Goal: Task Accomplishment & Management: Complete application form

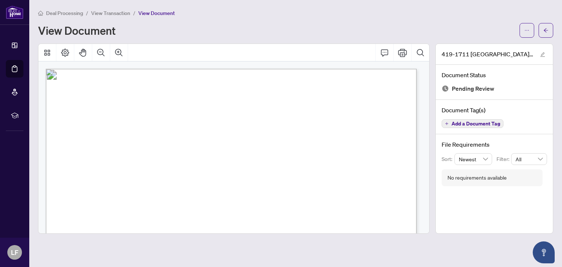
click at [125, 14] on span "View Transaction" at bounding box center [110, 13] width 39 height 7
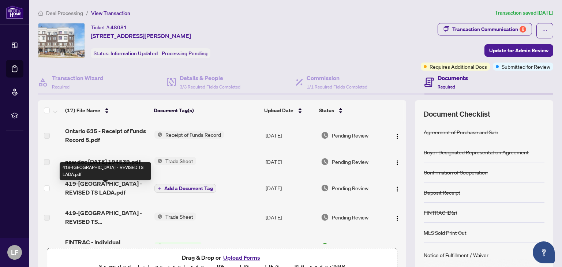
click at [86, 194] on span "419-[GEOGRAPHIC_DATA] - REVISED TS LADA.pdf" at bounding box center [106, 188] width 83 height 18
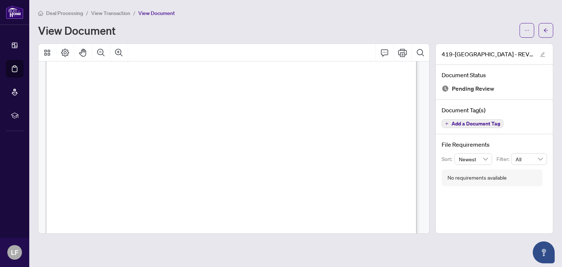
scroll to position [141, 0]
click at [403, 55] on icon "Print" at bounding box center [402, 52] width 9 height 9
click at [118, 11] on span "View Transaction" at bounding box center [110, 13] width 39 height 7
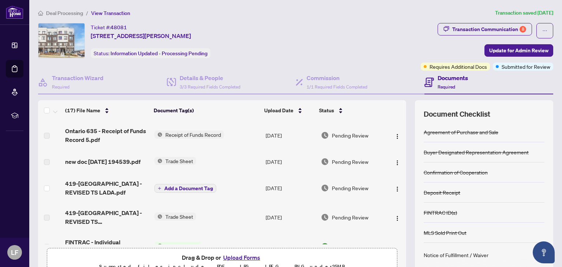
click at [183, 191] on span "Add a Document Tag" at bounding box center [188, 188] width 49 height 5
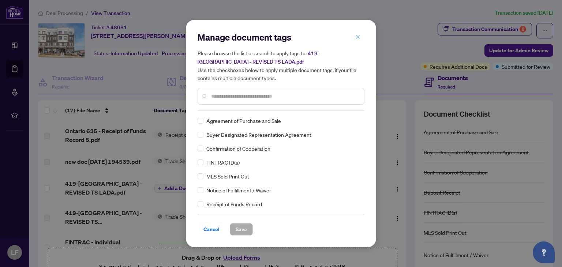
click at [356, 35] on icon "close" at bounding box center [358, 37] width 4 height 4
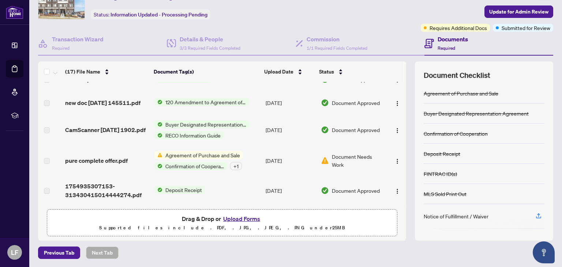
scroll to position [38, 0]
click at [236, 217] on button "Upload Forms" at bounding box center [241, 219] width 41 height 10
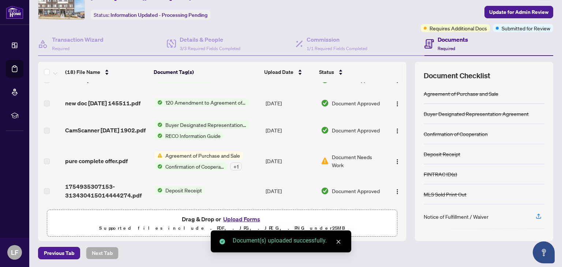
click at [338, 243] on icon "close" at bounding box center [338, 241] width 5 height 5
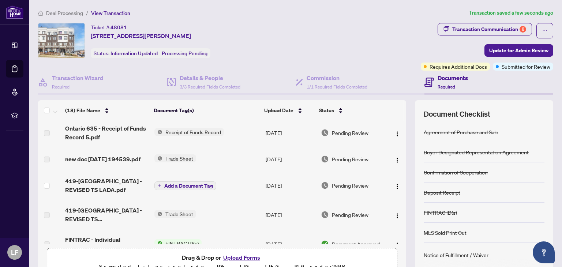
scroll to position [0, 0]
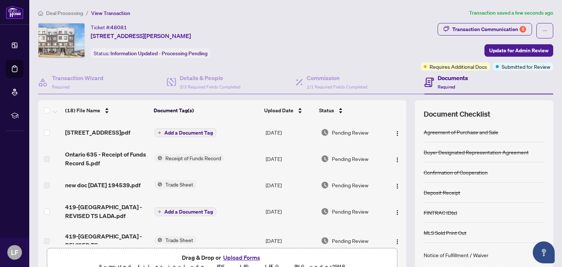
click at [200, 134] on span "Add a Document Tag" at bounding box center [188, 132] width 49 height 5
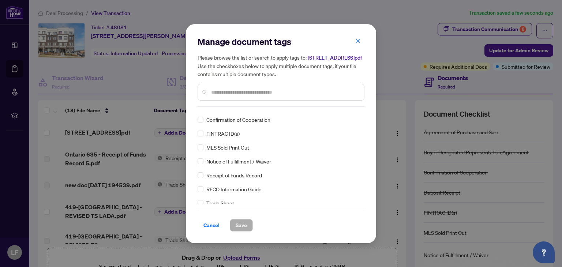
scroll to position [44, 0]
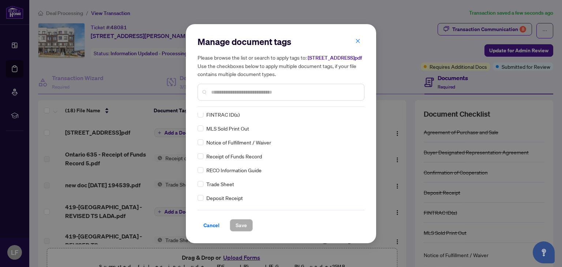
click at [220, 188] on span "Trade Sheet" at bounding box center [220, 184] width 28 height 8
click at [216, 188] on span "Trade Sheet" at bounding box center [220, 184] width 28 height 8
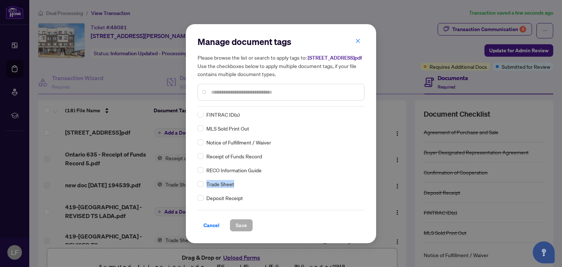
click at [231, 188] on div "Trade Sheet" at bounding box center [279, 184] width 162 height 8
click at [275, 168] on div "Agreement of Purchase and Sale Buyer Designated Representation Agreement Confir…" at bounding box center [281, 158] width 167 height 91
click at [236, 95] on input "text" at bounding box center [284, 92] width 147 height 8
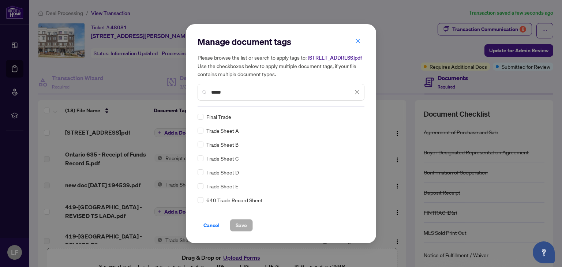
scroll to position [0, 0]
type input "*****"
click at [228, 121] on span "Trade Sheet" at bounding box center [220, 117] width 28 height 8
click at [243, 121] on div "Trade Sheet" at bounding box center [279, 117] width 162 height 8
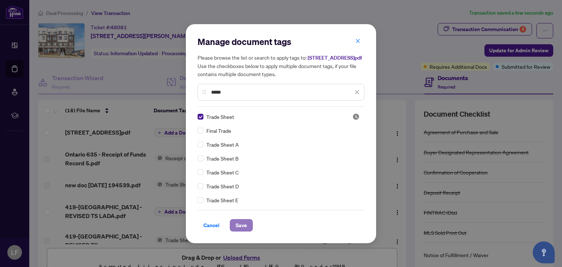
click at [236, 230] on span "Save" at bounding box center [241, 226] width 11 height 12
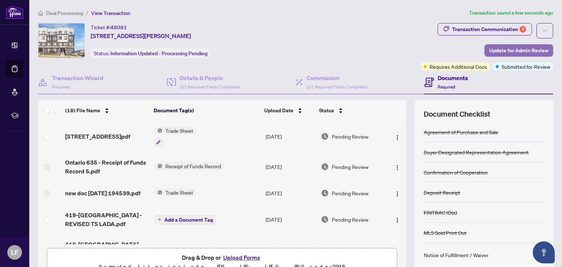
click at [511, 52] on span "Update for Admin Review" at bounding box center [518, 51] width 59 height 12
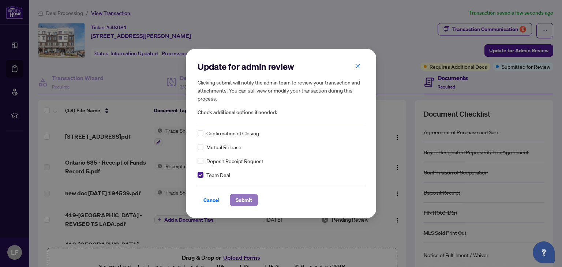
click at [236, 197] on span "Submit" at bounding box center [244, 200] width 16 height 12
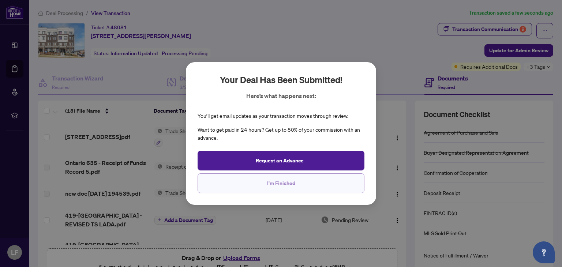
click at [269, 185] on span "I'm Finished" at bounding box center [281, 183] width 28 height 12
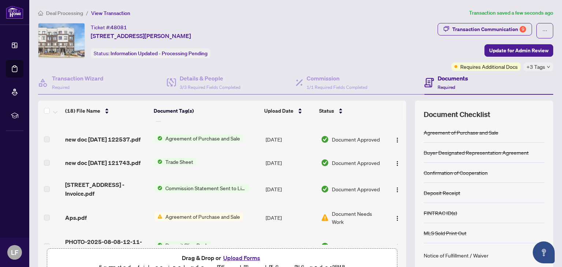
scroll to position [228, 0]
